Goal: Information Seeking & Learning: Learn about a topic

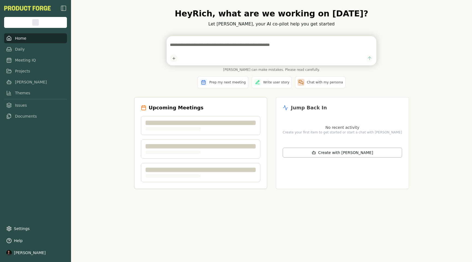
click at [111, 135] on div "Hey [PERSON_NAME] , what are we working on [DATE]? Let [PERSON_NAME], your AI c…" at bounding box center [271, 131] width 401 height 262
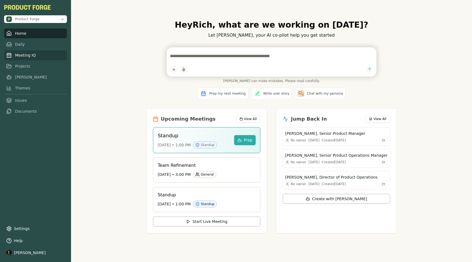
click at [24, 56] on link "Meeting IQ" at bounding box center [35, 55] width 63 height 10
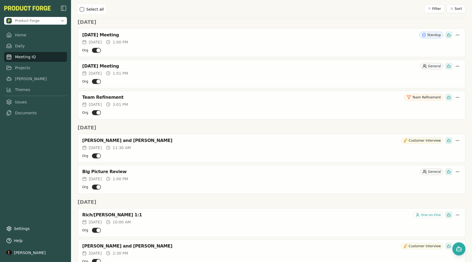
scroll to position [234, 0]
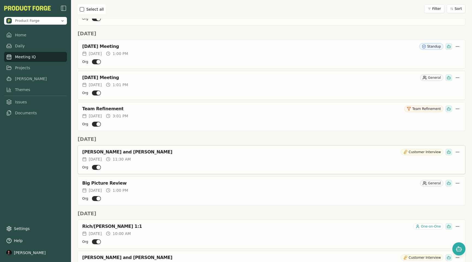
click at [130, 149] on div "[PERSON_NAME] and [PERSON_NAME] Customer Interview" at bounding box center [271, 152] width 379 height 7
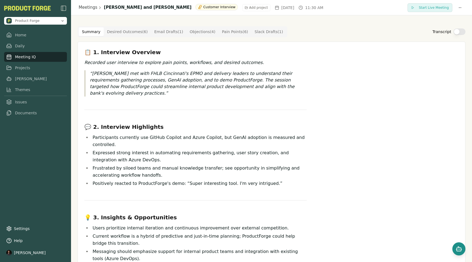
click at [460, 248] on rect "Open chat" at bounding box center [459, 249] width 4 height 3
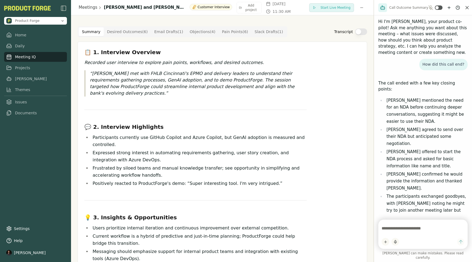
scroll to position [16, 0]
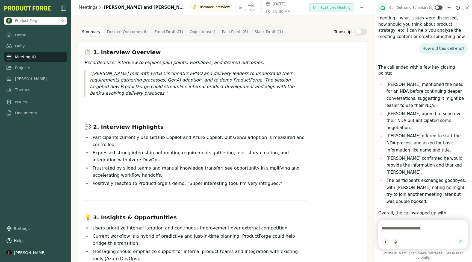
click at [447, 9] on icon "New chat" at bounding box center [449, 7] width 4 height 4
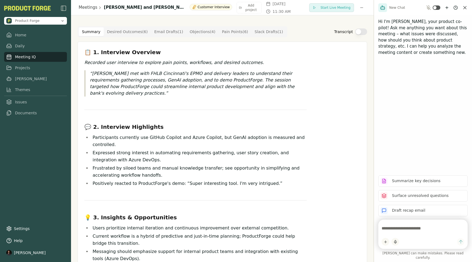
click at [397, 231] on textarea at bounding box center [423, 228] width 83 height 11
click at [385, 245] on html "Product Forge Home Daily Meeting IQ Projects [PERSON_NAME] Themes Issues Docume…" at bounding box center [236, 131] width 472 height 262
click at [397, 236] on div "Add Context" at bounding box center [401, 235] width 37 height 9
click at [394, 162] on div "Hi I'm [PERSON_NAME], your product co-pilot! Ask me anything you want about thi…" at bounding box center [423, 93] width 98 height 156
click at [384, 245] on html "Product Forge Home Daily Meeting IQ Projects [PERSON_NAME] Themes Issues Docume…" at bounding box center [236, 131] width 472 height 262
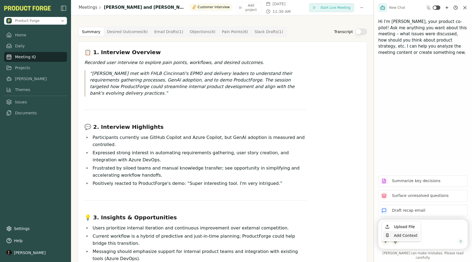
click at [395, 236] on div "Add Context" at bounding box center [401, 235] width 37 height 9
click at [413, 160] on div "Hi I'm [PERSON_NAME], your product co-pilot! Ask me anything you want about thi…" at bounding box center [423, 93] width 98 height 156
click at [385, 246] on html "Product Forge Home Daily Meeting IQ Projects [PERSON_NAME] Themes Issues Docume…" at bounding box center [236, 131] width 472 height 262
click at [398, 234] on div "Add Context" at bounding box center [401, 235] width 37 height 9
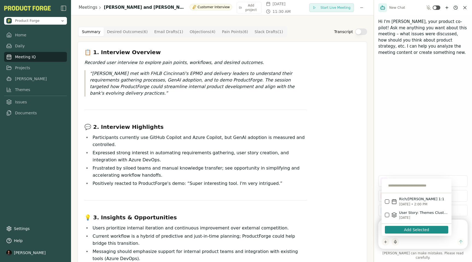
click at [376, 224] on div "Summarize key decisions Surface unresolved questions Draft recap email [PERSON_…" at bounding box center [423, 216] width 98 height 91
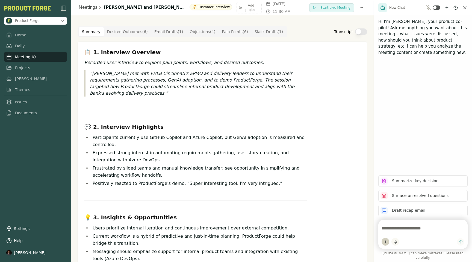
click at [386, 247] on html "Product Forge Home Daily Meeting IQ Projects [PERSON_NAME] Themes Issues Docume…" at bounding box center [236, 131] width 472 height 262
click at [400, 236] on div "Add Context" at bounding box center [401, 235] width 37 height 9
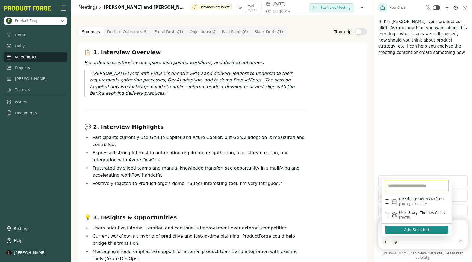
click at [397, 189] on input "text" at bounding box center [416, 185] width 63 height 11
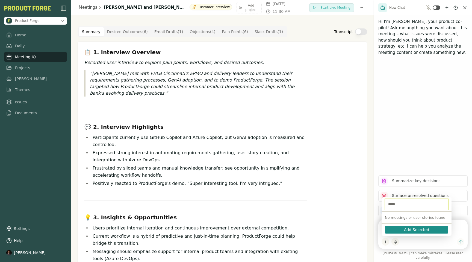
type input "******"
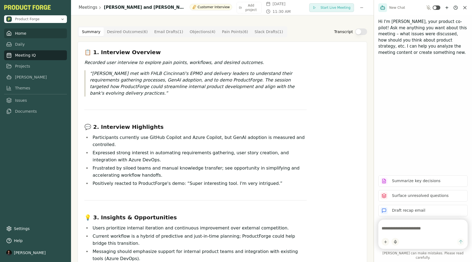
click at [19, 35] on link "Home" at bounding box center [35, 33] width 63 height 10
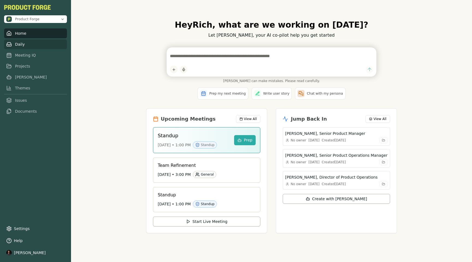
click at [20, 45] on link "Daily" at bounding box center [35, 44] width 63 height 10
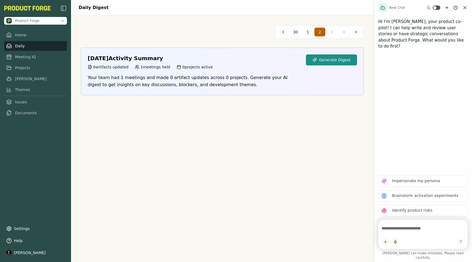
click at [342, 54] on button "Generate Digest" at bounding box center [331, 59] width 51 height 11
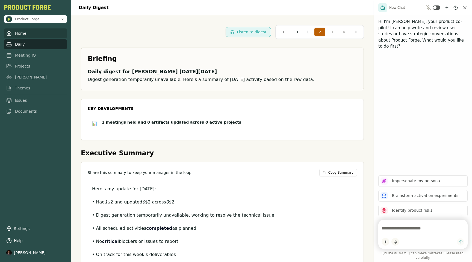
click at [19, 37] on link "Home" at bounding box center [35, 33] width 63 height 10
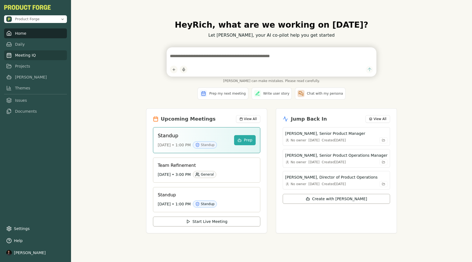
click at [25, 58] on link "Meeting IQ" at bounding box center [35, 55] width 63 height 10
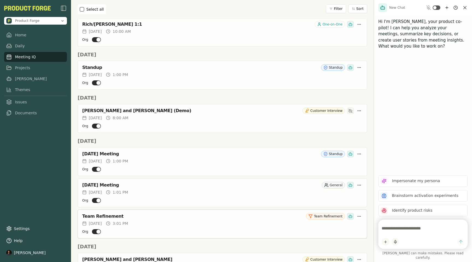
scroll to position [51, 0]
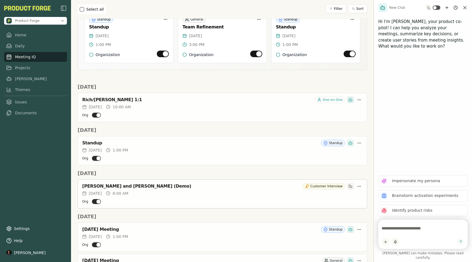
click at [119, 188] on div "[PERSON_NAME] and [PERSON_NAME] (Demo)" at bounding box center [191, 185] width 218 height 5
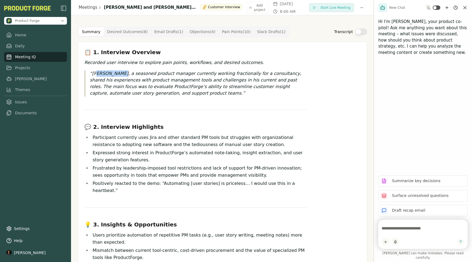
drag, startPoint x: 96, startPoint y: 73, endPoint x: 120, endPoint y: 73, distance: 23.8
click at [120, 73] on p "[PERSON_NAME], a seasoned product manager currently working fractionally for a …" at bounding box center [198, 83] width 217 height 26
click at [245, 81] on p "[PERSON_NAME], a seasoned product manager currently working fractionally for a …" at bounding box center [198, 83] width 217 height 26
click at [231, 32] on Point "Pain Points ( 10 )" at bounding box center [236, 31] width 35 height 9
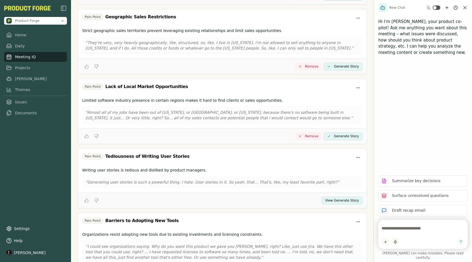
scroll to position [504, 0]
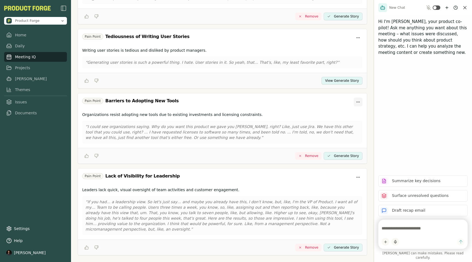
click at [359, 98] on html "Product Forge Home Daily Meeting IQ Projects [PERSON_NAME] Themes Issues Docume…" at bounding box center [236, 131] width 472 height 262
click at [257, 120] on html "Product Forge Home Daily Meeting IQ Projects [PERSON_NAME] Themes Issues Docume…" at bounding box center [236, 131] width 472 height 262
